Goal: Task Accomplishment & Management: Use online tool/utility

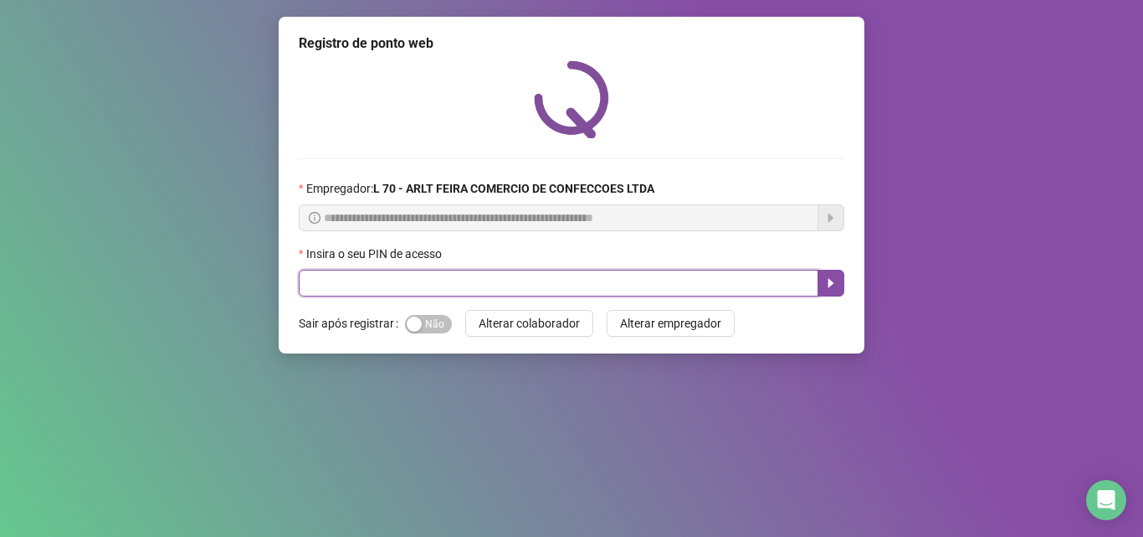
click at [428, 279] on input "text" at bounding box center [559, 283] width 520 height 27
type input "*****"
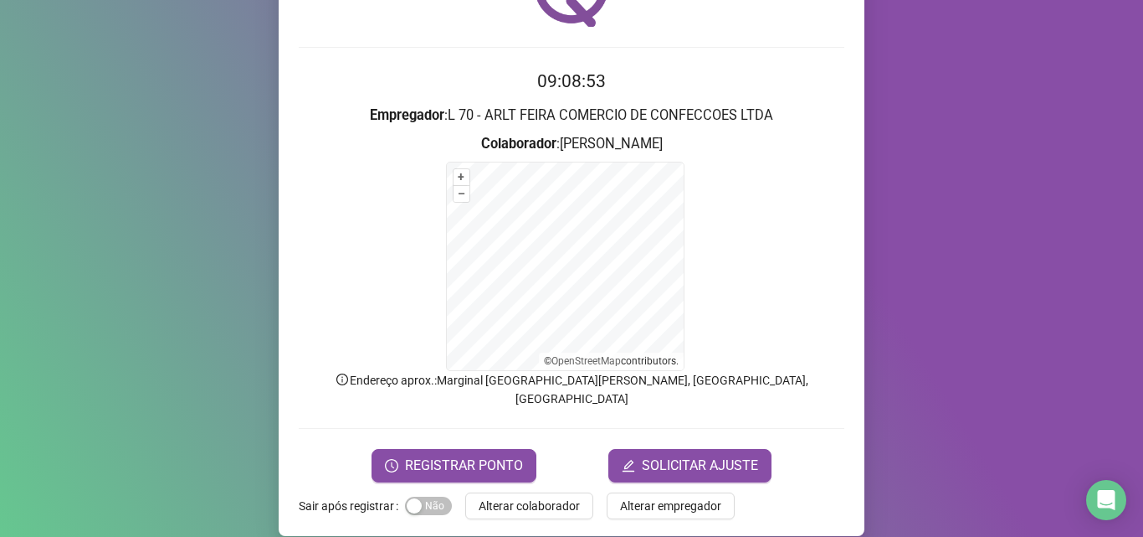
scroll to position [112, 0]
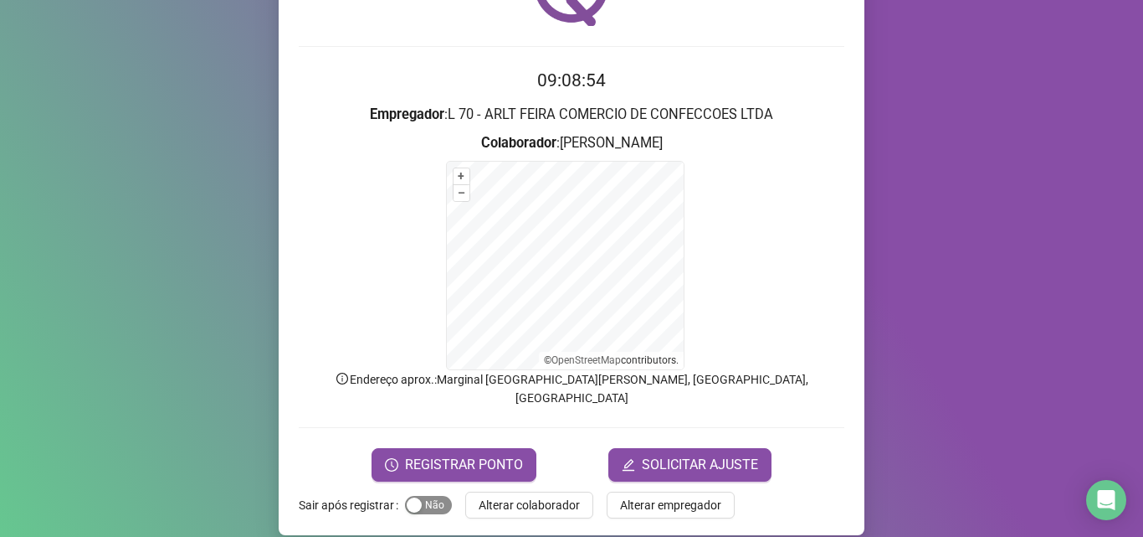
click at [424, 496] on span "Sim Não" at bounding box center [428, 505] width 47 height 18
click at [443, 455] on span "REGISTRAR PONTO" at bounding box center [464, 465] width 118 height 20
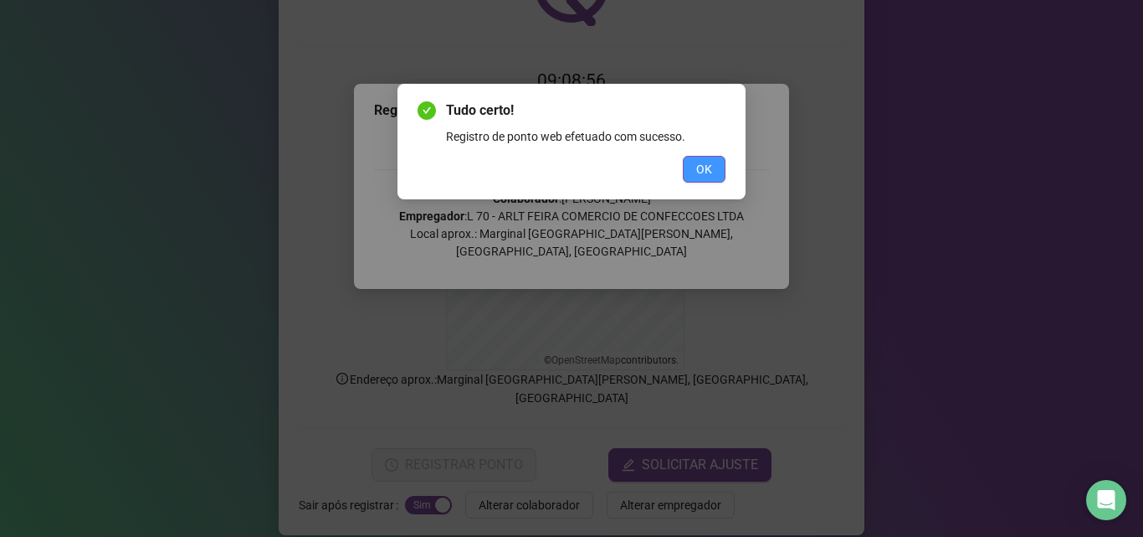
click at [709, 163] on span "OK" at bounding box center [704, 169] width 16 height 18
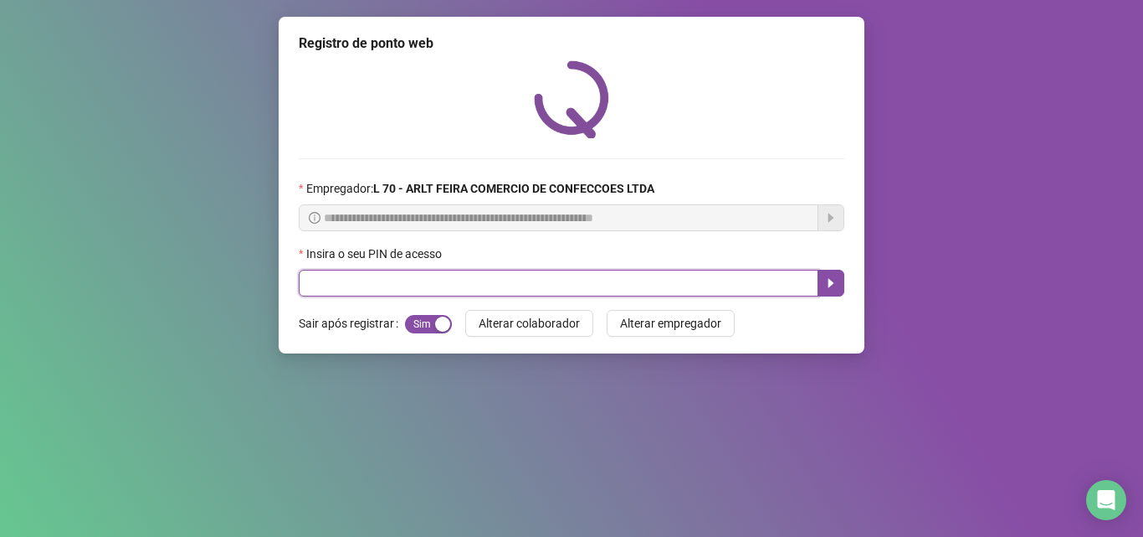
click at [442, 283] on input "text" at bounding box center [559, 283] width 520 height 27
type input "*****"
click at [843, 290] on button "button" at bounding box center [831, 283] width 27 height 27
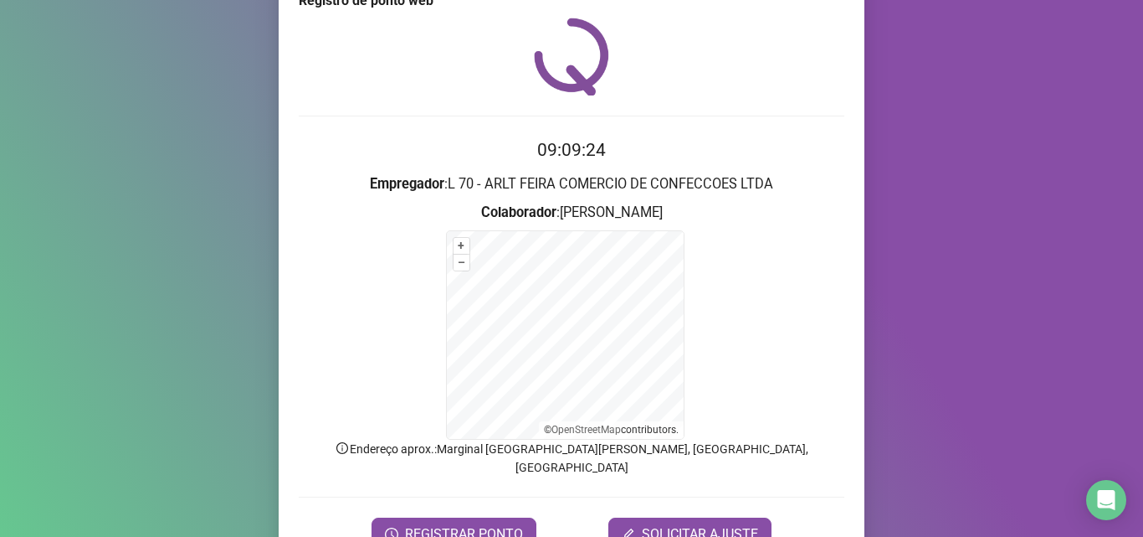
scroll to position [112, 0]
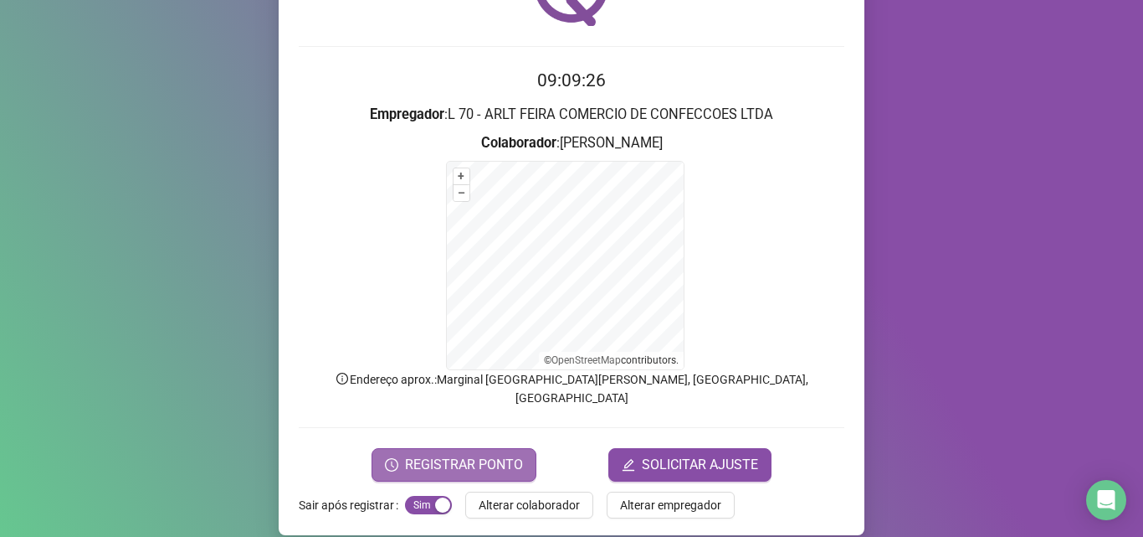
click at [483, 455] on span "REGISTRAR PONTO" at bounding box center [464, 465] width 118 height 20
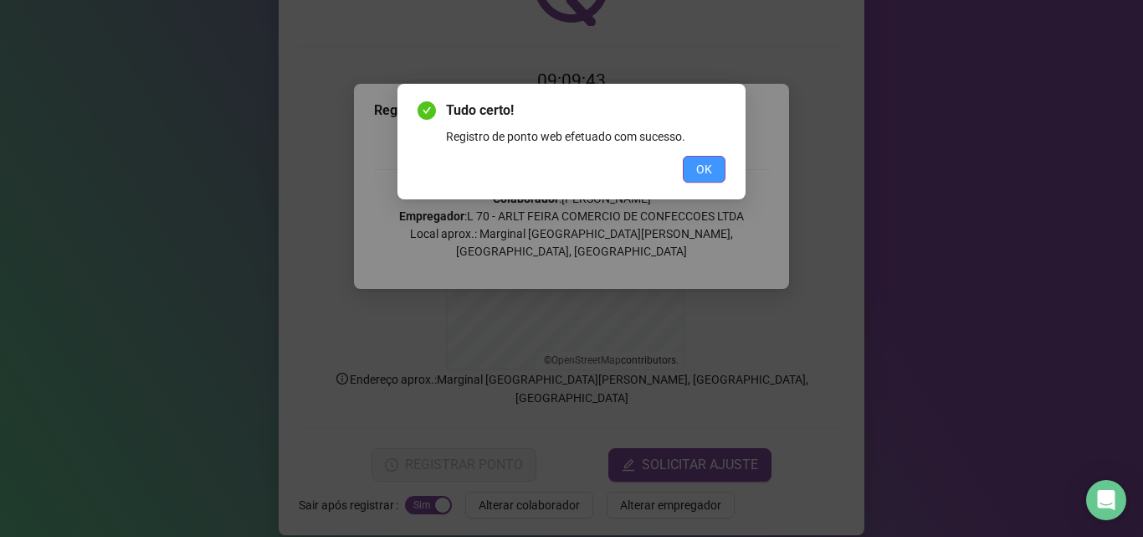
click at [718, 173] on button "OK" at bounding box center [704, 169] width 43 height 27
